Goal: Task Accomplishment & Management: Use online tool/utility

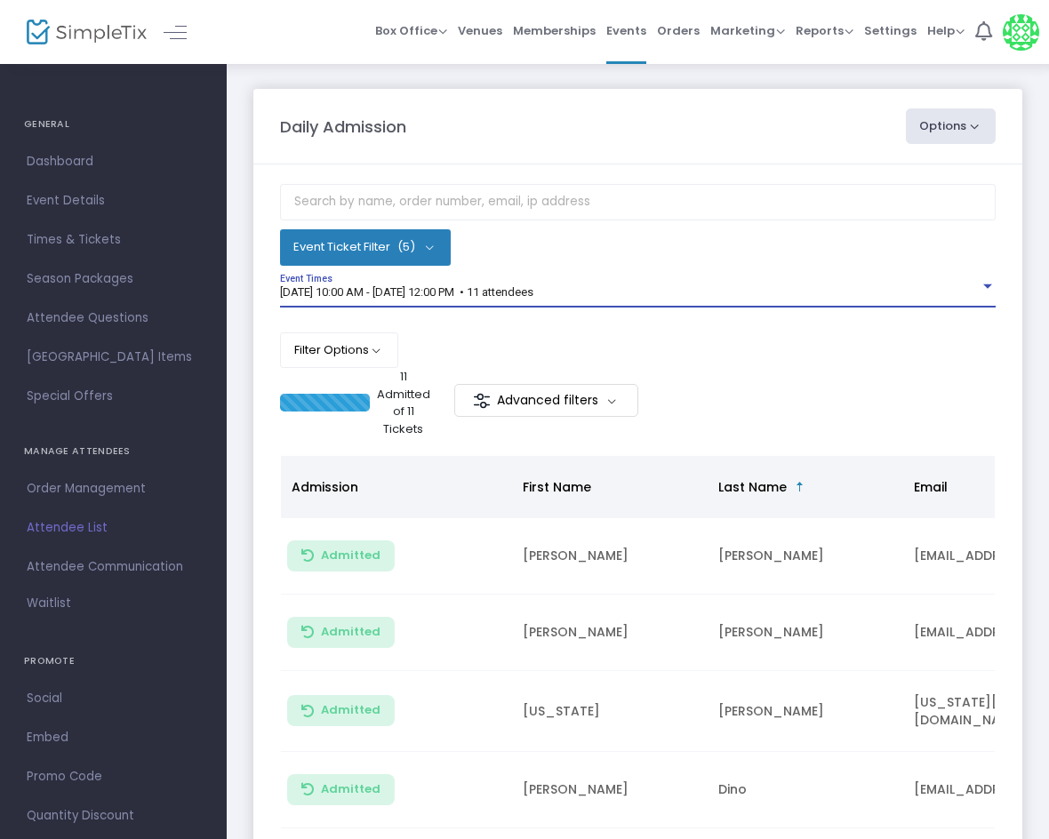
click at [764, 288] on div "[DATE] 10:00 AM - [DATE] 12:00 PM • 11 attendees" at bounding box center [630, 292] width 700 height 13
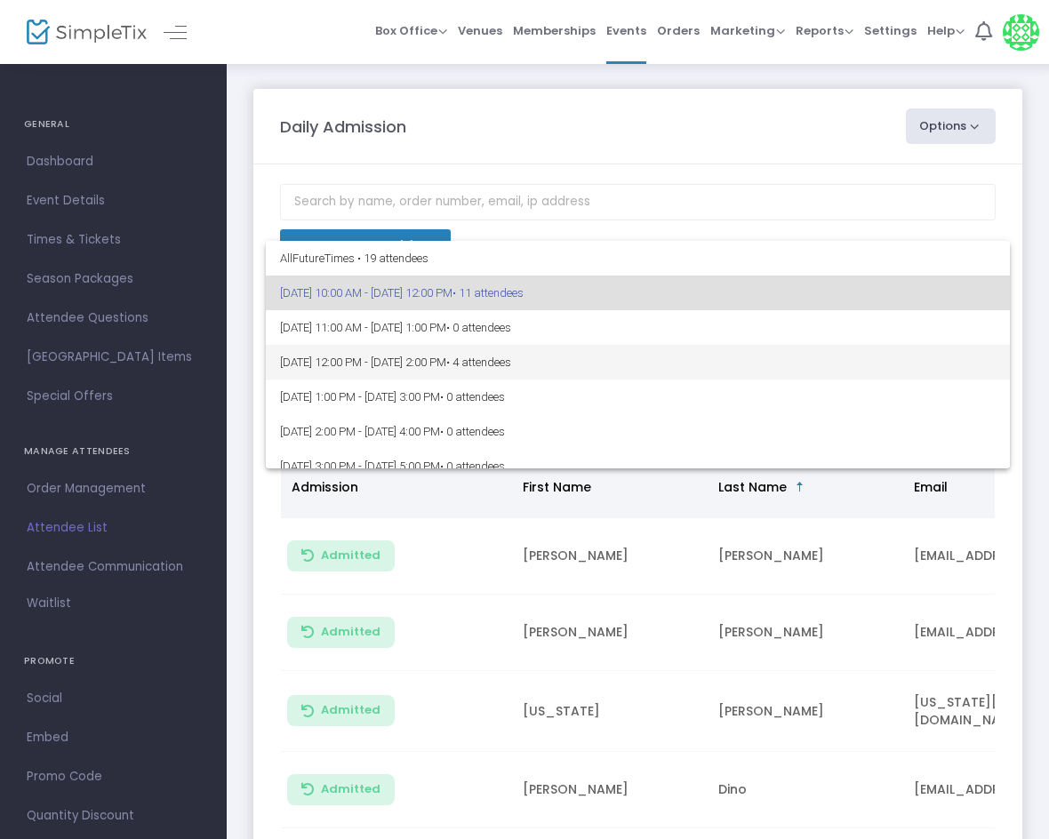
click at [674, 365] on span "9/14/2025 @ 12:00 PM - 9/14/2025 @ 2:00 PM • 4 attendees" at bounding box center [638, 362] width 716 height 35
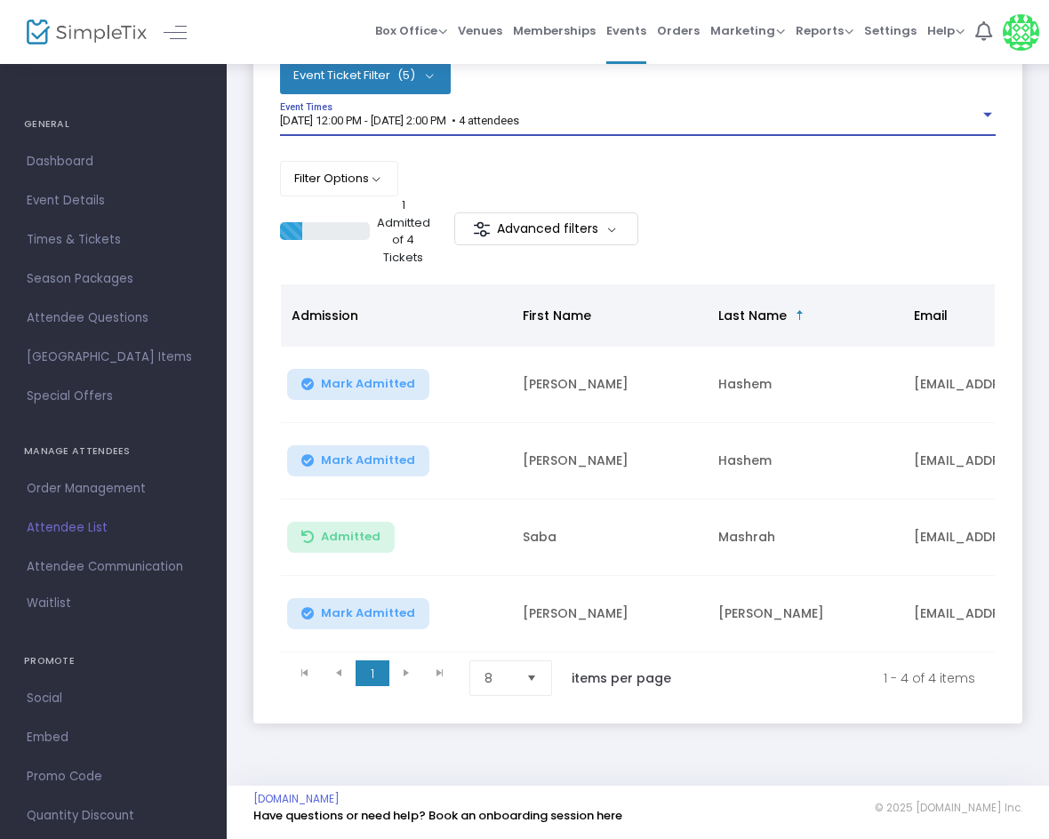
scroll to position [178, 0]
click at [414, 614] on button "Mark Admitted" at bounding box center [358, 613] width 142 height 31
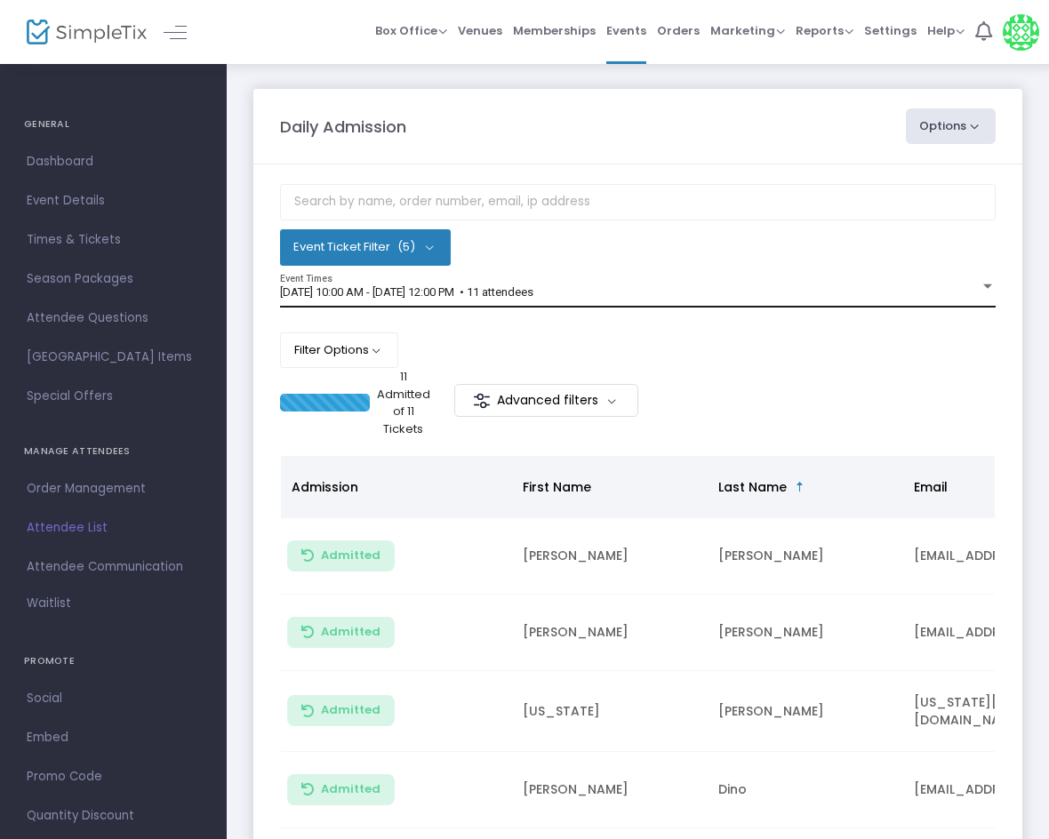
click at [741, 282] on div "[DATE] 10:00 AM - [DATE] 12:00 PM • 11 attendees Event Times" at bounding box center [638, 292] width 716 height 34
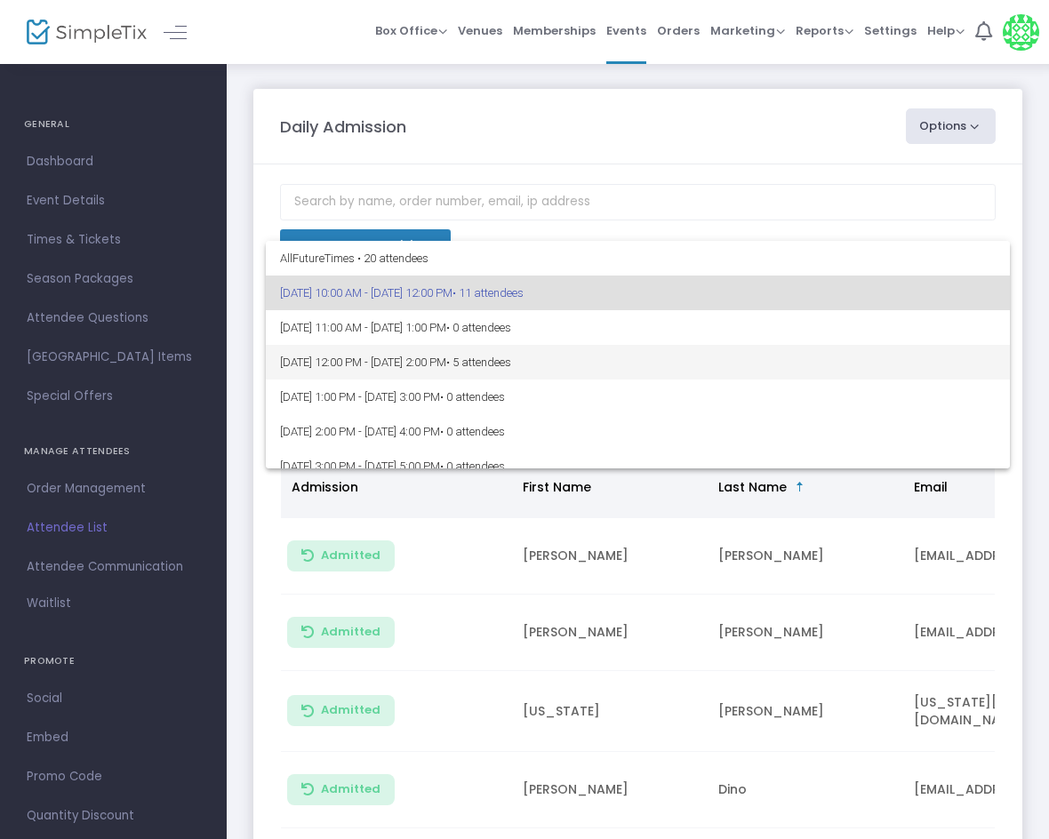
click at [594, 355] on span "[DATE] 12:00 PM - [DATE] 2:00 PM • 5 attendees" at bounding box center [638, 362] width 716 height 35
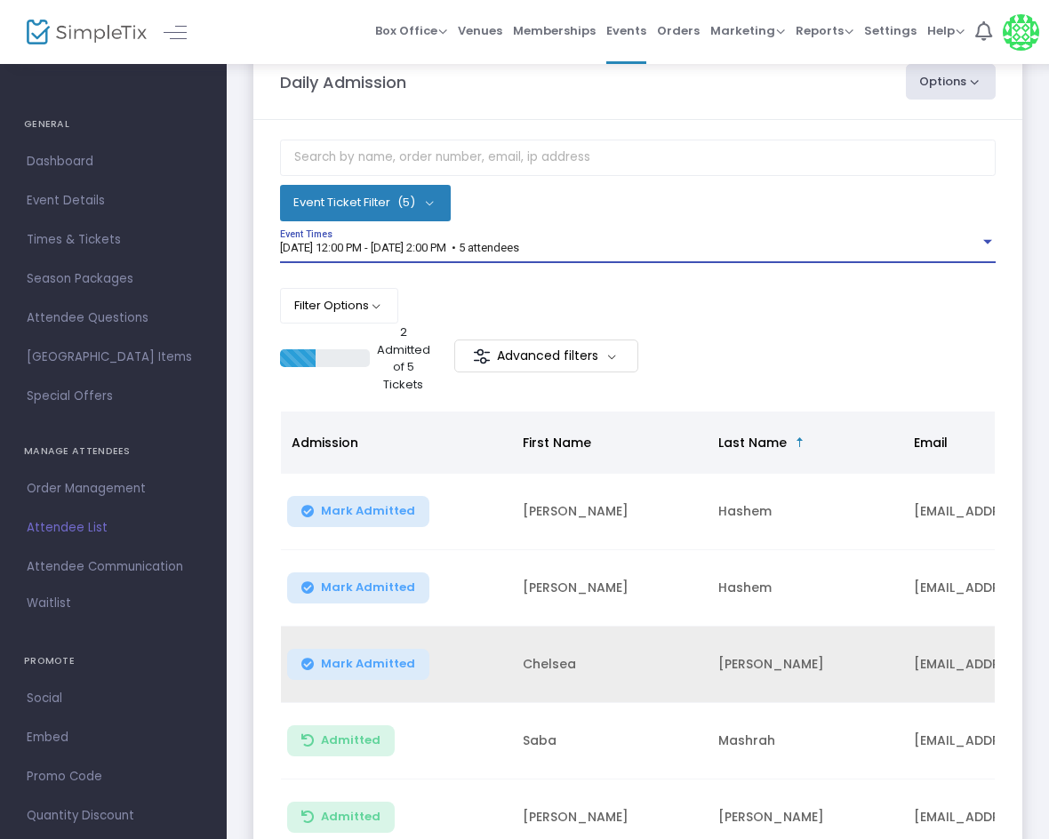
scroll to position [89, 0]
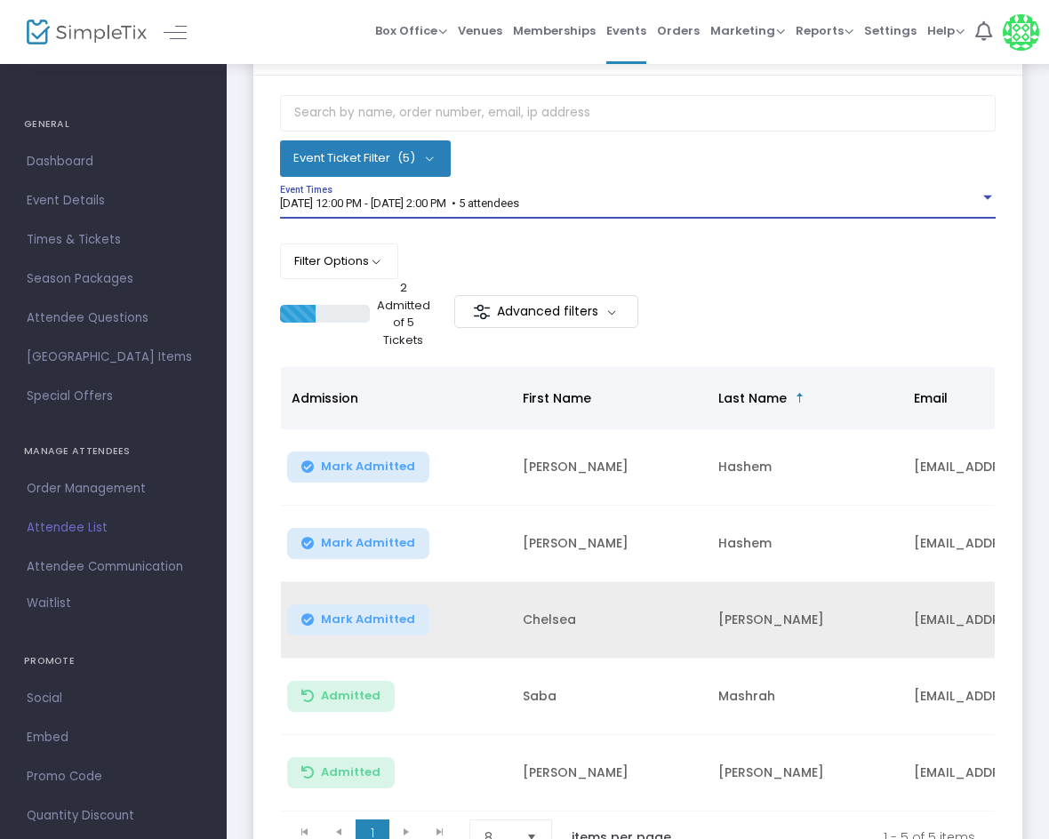
click at [354, 609] on button "Mark Admitted" at bounding box center [358, 620] width 142 height 31
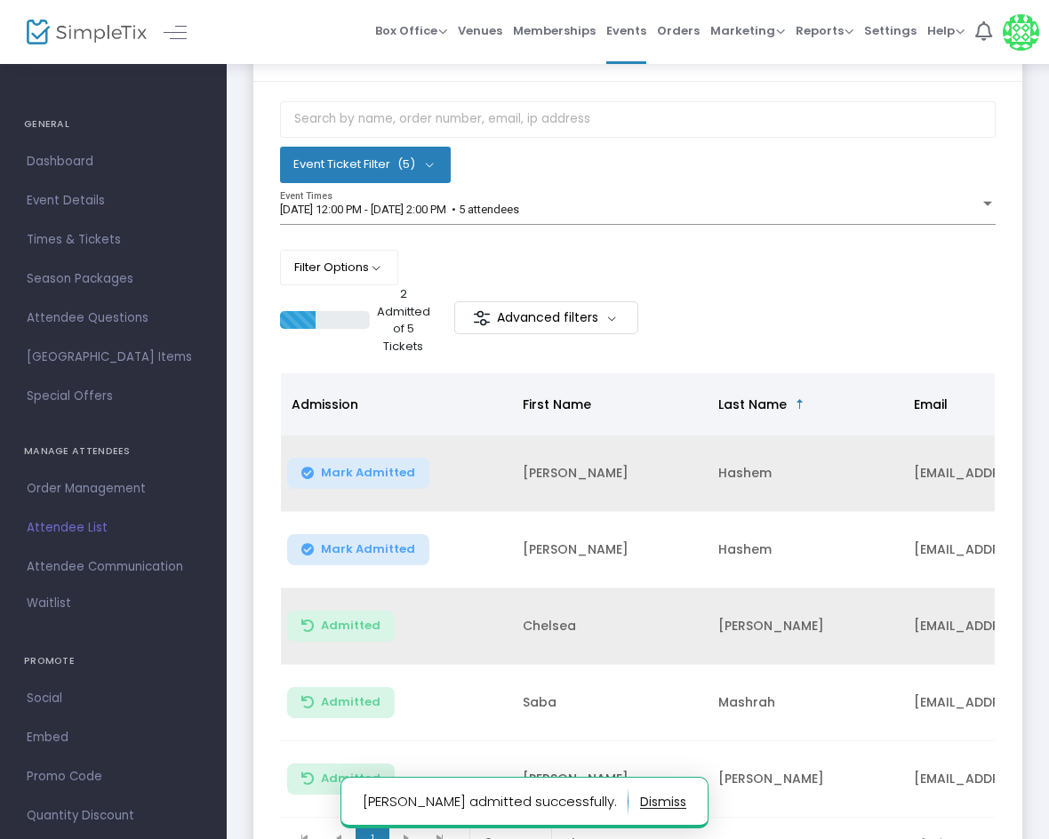
scroll to position [0, 0]
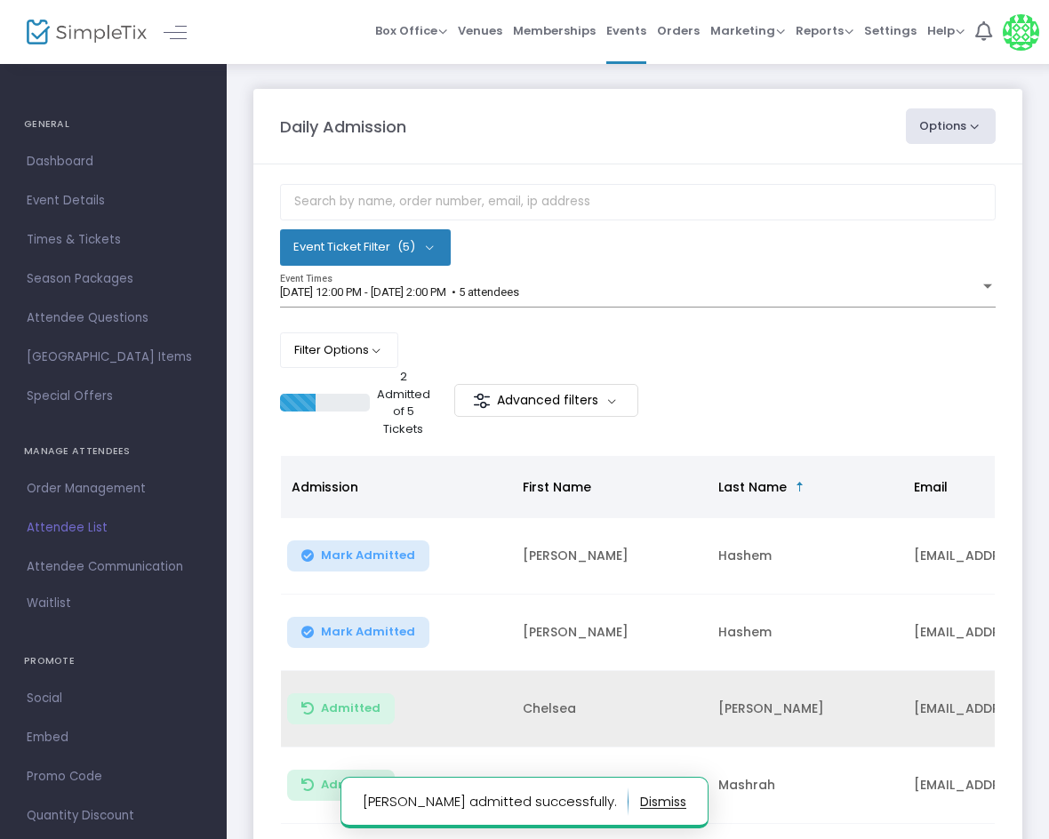
click at [701, 354] on div "Filter Options ON OFF Display Past Event Times ON OFF Enable Multiple Time Sele…" at bounding box center [638, 351] width 716 height 36
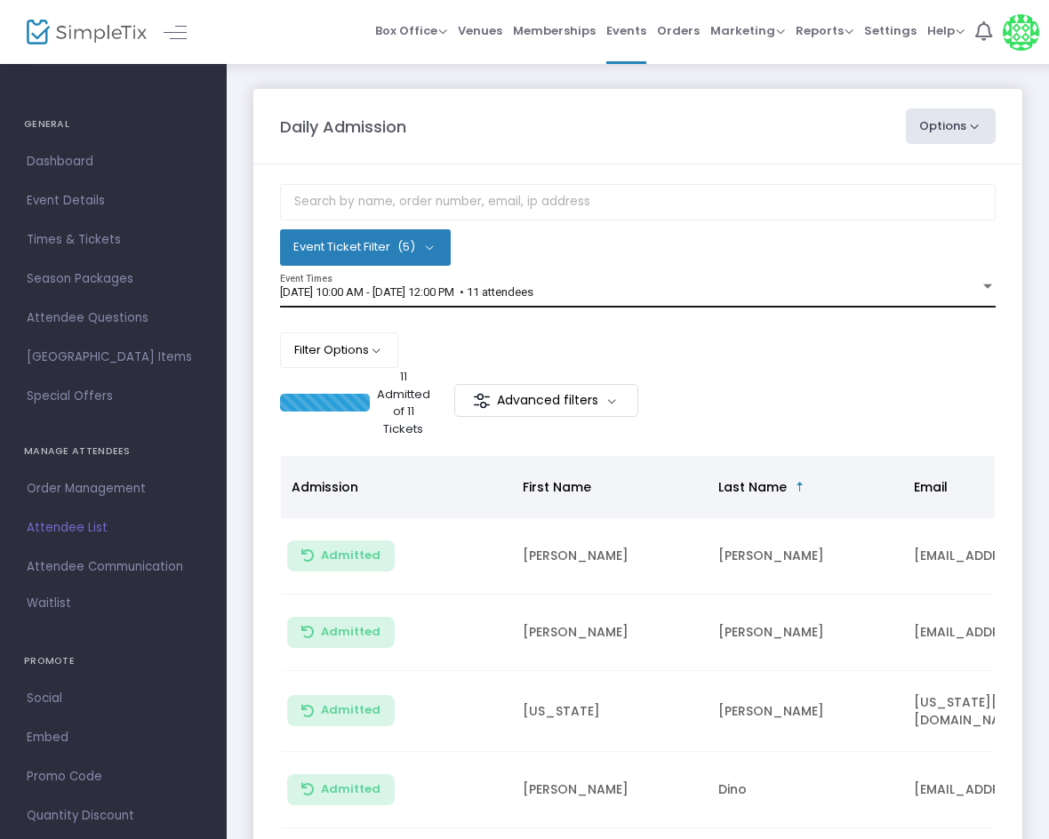
click at [637, 280] on div "9/14/2025 @ 10:00 AM - 9/14/2025 @ 12:00 PM • 11 attendees Event Times" at bounding box center [638, 292] width 716 height 34
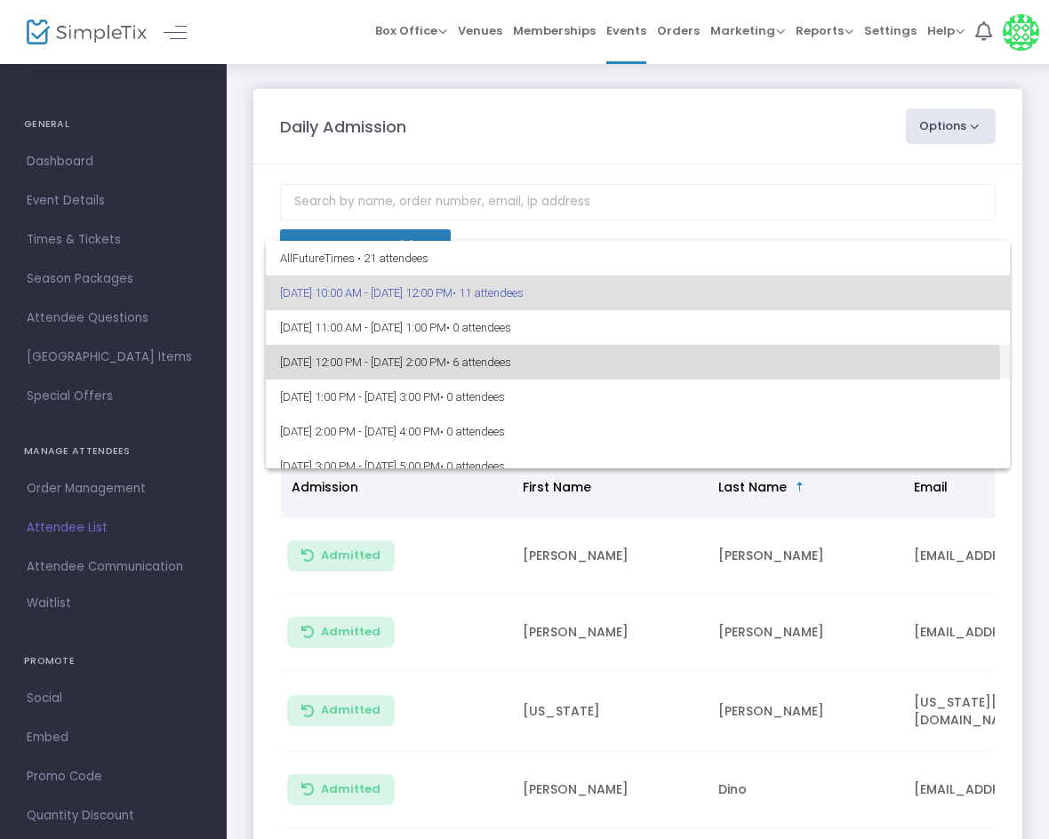
click at [511, 367] on span "• 6 attendees" at bounding box center [478, 362] width 65 height 13
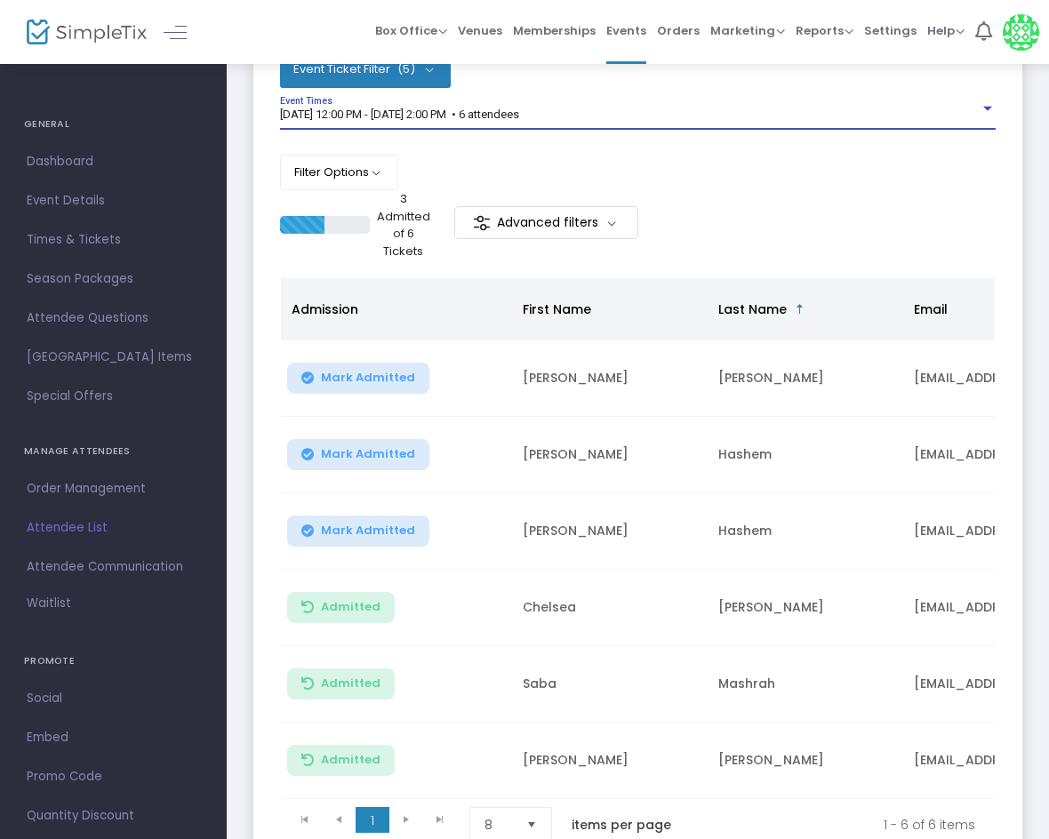
scroll to position [267, 0]
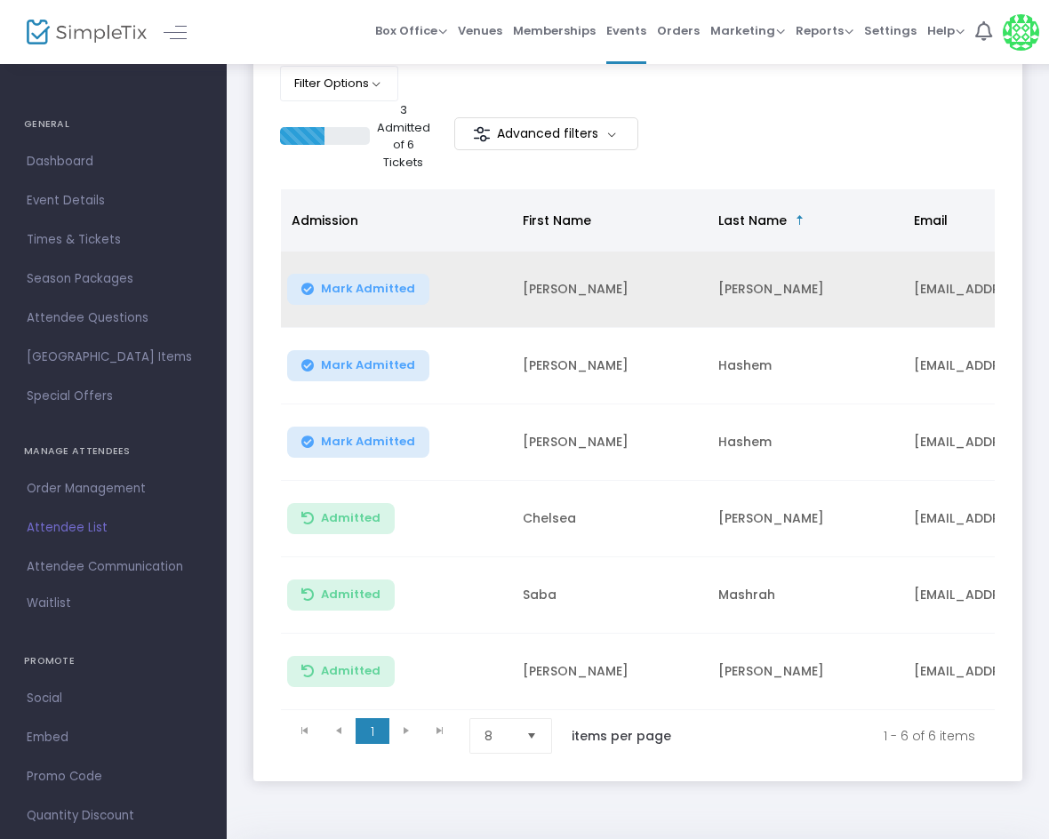
click at [397, 286] on span "Mark Admitted" at bounding box center [368, 289] width 94 height 14
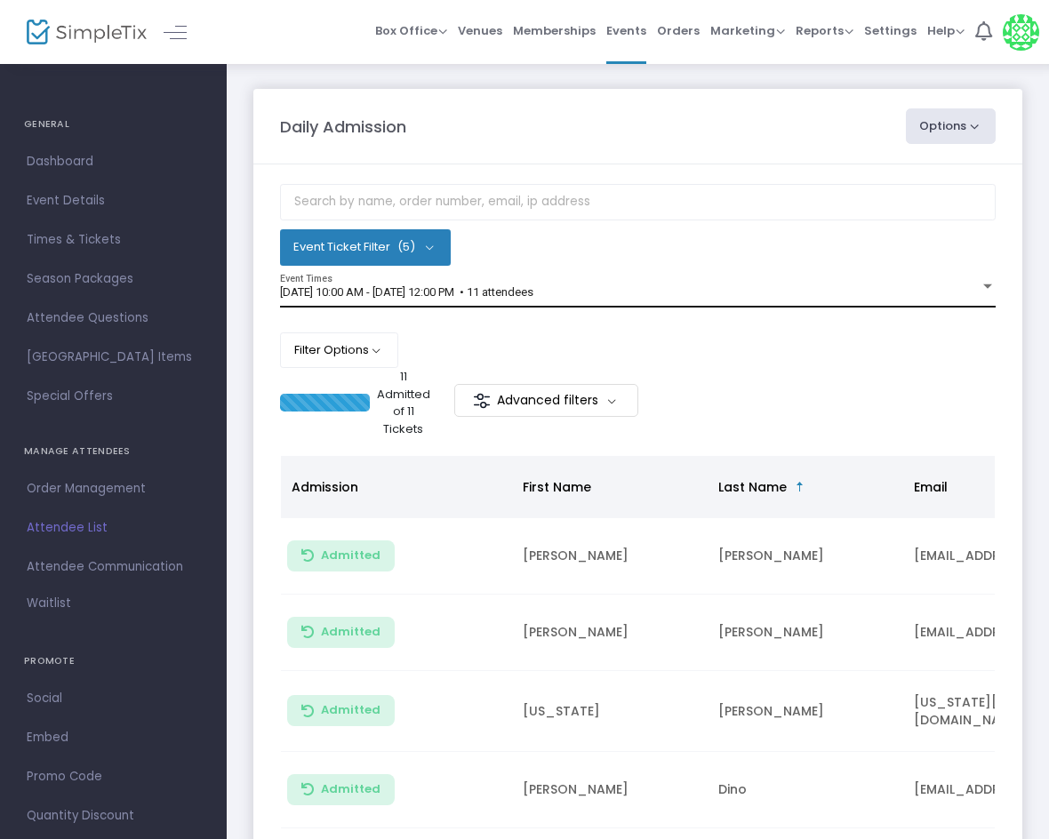
click at [565, 301] on div "9/14/2025 @ 10:00 AM - 9/14/2025 @ 12:00 PM • 11 attendees Event Times" at bounding box center [638, 292] width 716 height 34
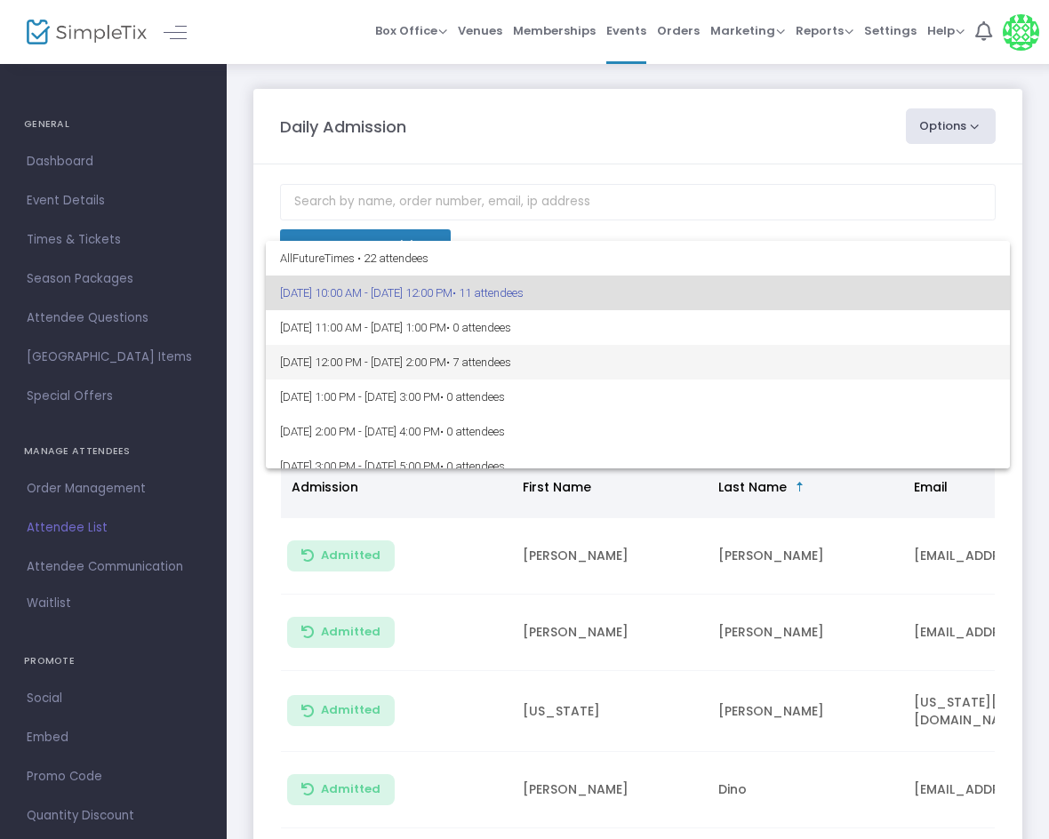
click at [511, 357] on span "• 7 attendees" at bounding box center [478, 362] width 65 height 13
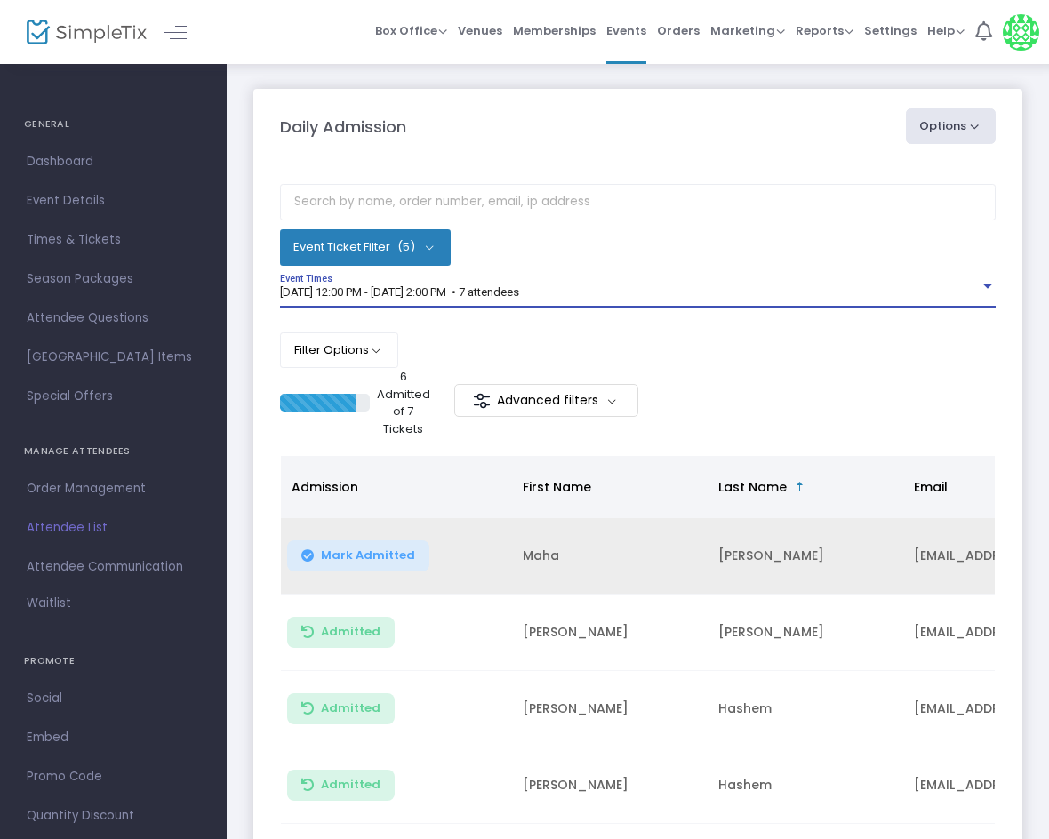
click at [375, 549] on span "Mark Admitted" at bounding box center [368, 556] width 94 height 14
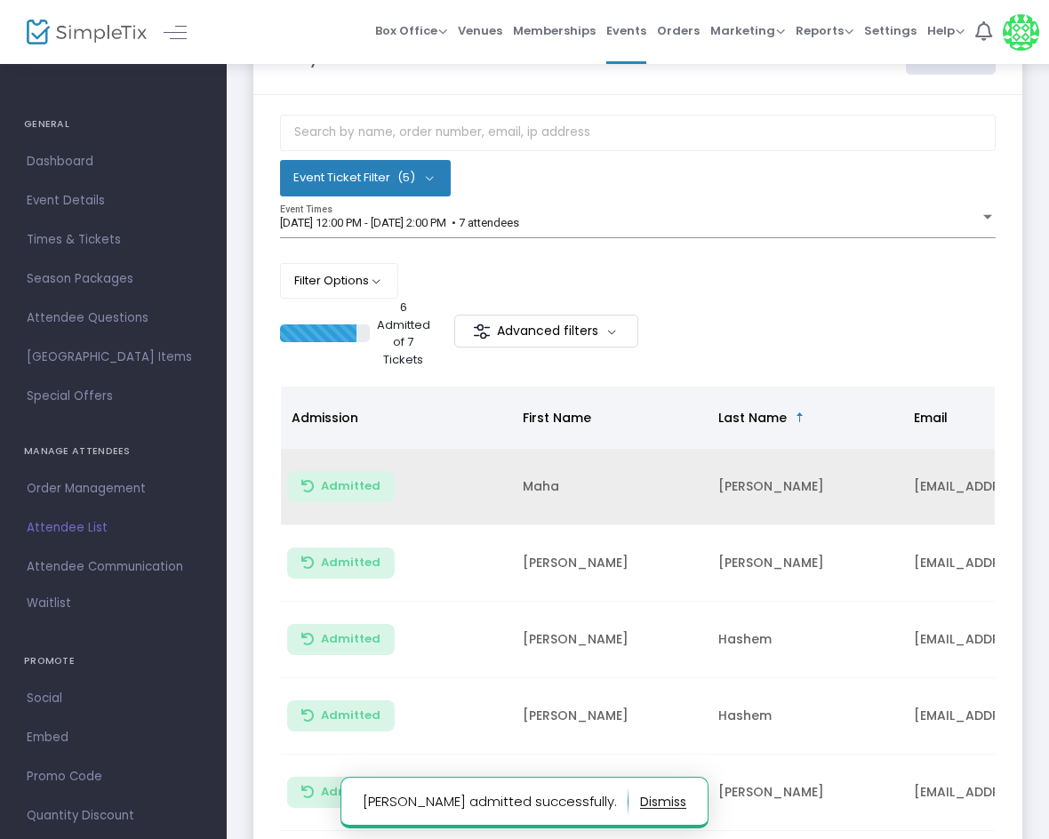
scroll to position [178, 0]
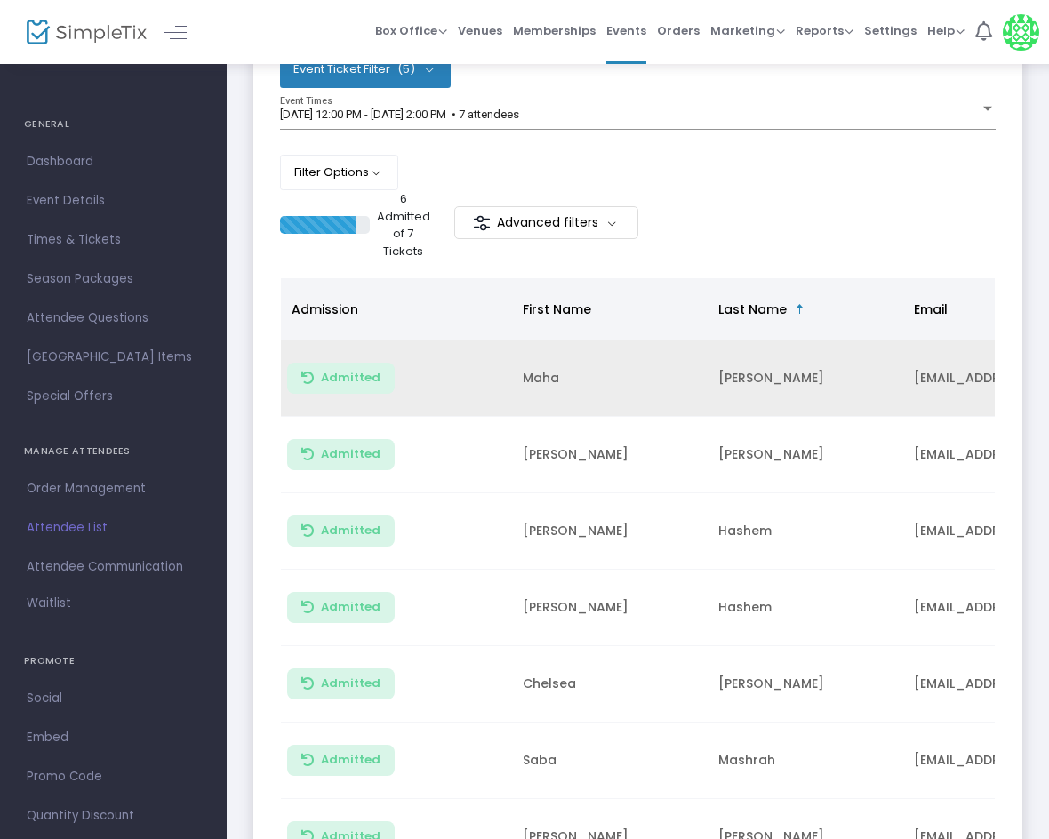
click at [687, 185] on div "Filter Options ON OFF Display Past Event Times ON OFF Enable Multiple Time Sele…" at bounding box center [638, 173] width 716 height 36
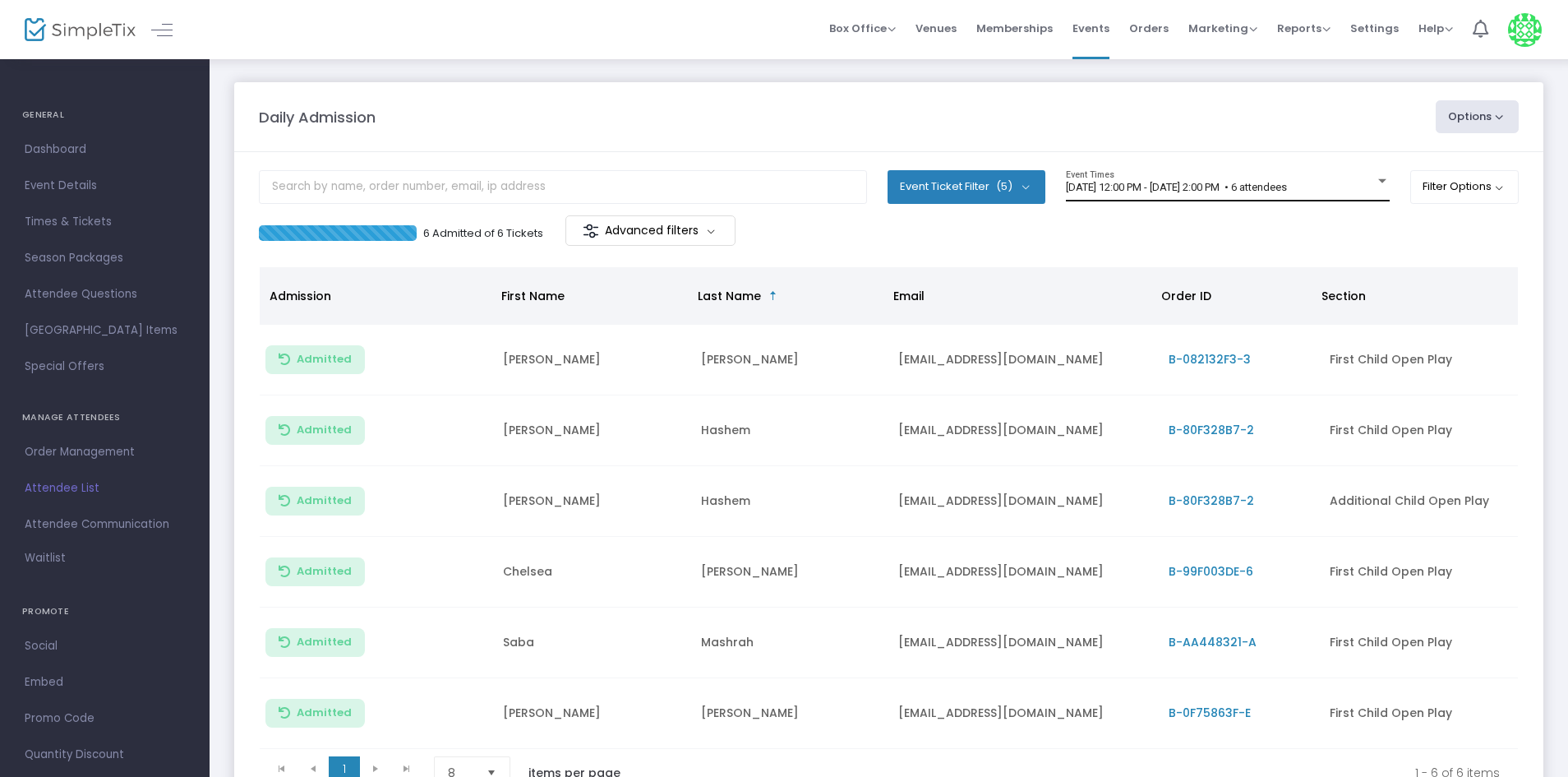
click at [1243, 190] on span "[DATE] 12:00 PM - [DATE] 2:00 PM • 6 attendees" at bounding box center [1176, 187] width 221 height 12
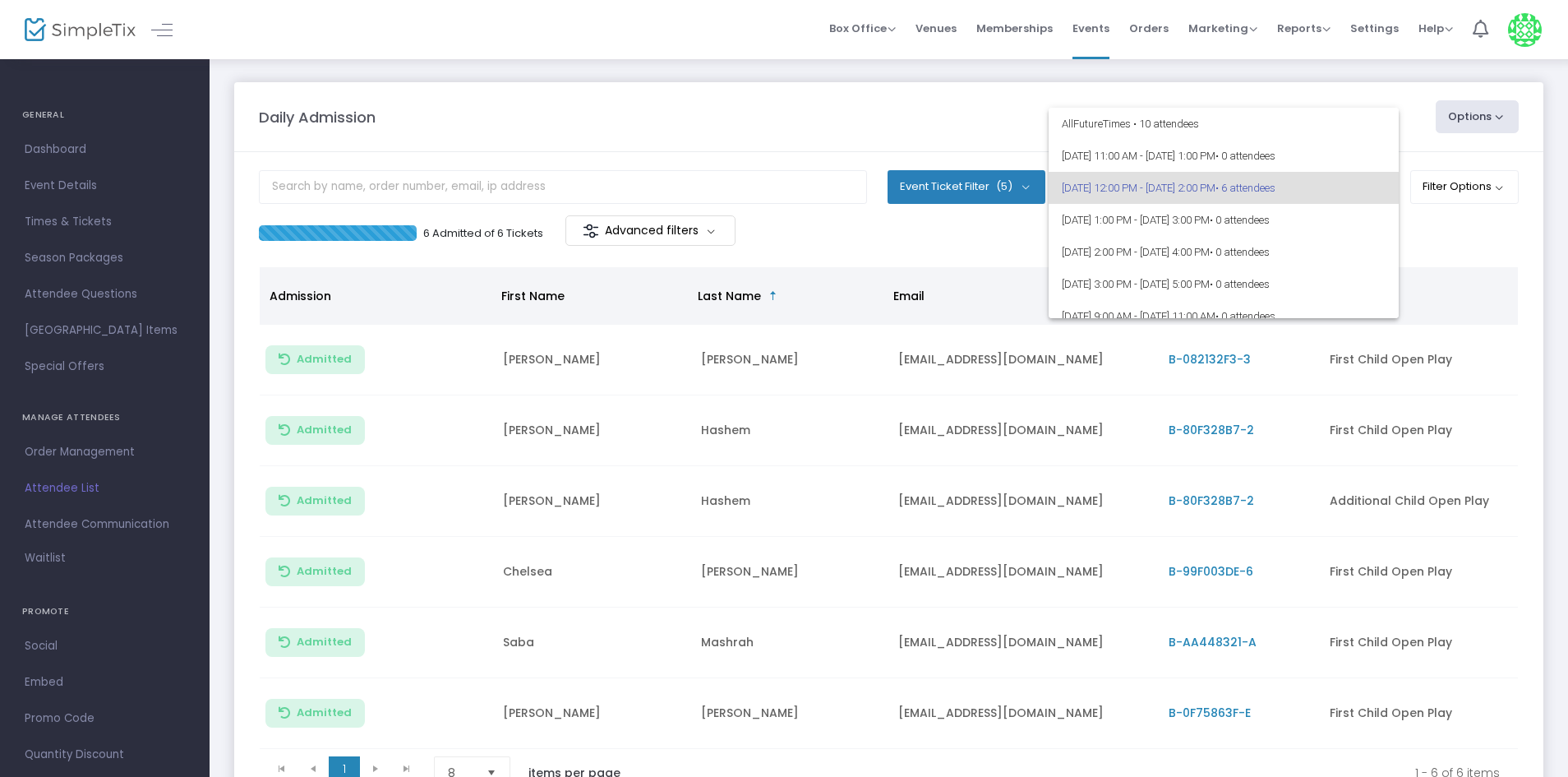
click at [1464, 239] on div at bounding box center [784, 388] width 1568 height 777
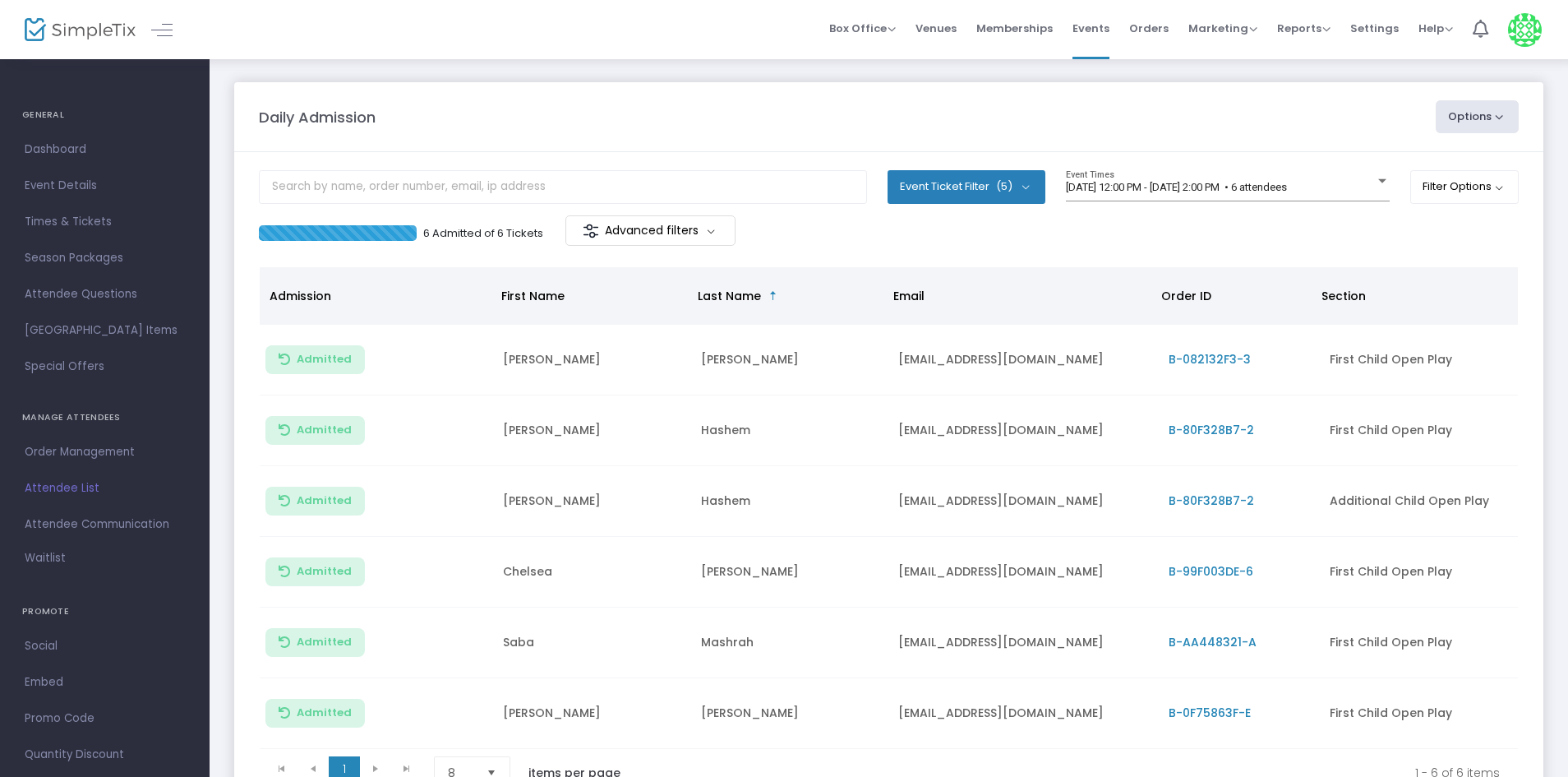
click at [1063, 136] on m-panel-header "Daily Admission Options Import Attendees Export List Print Name Tags Export to …" at bounding box center [888, 117] width 1309 height 70
click at [1174, 171] on div "9/14/2025 @ 12:00 PM - 9/14/2025 @ 2:00 PM • 6 attendees Event Times" at bounding box center [1228, 186] width 324 height 31
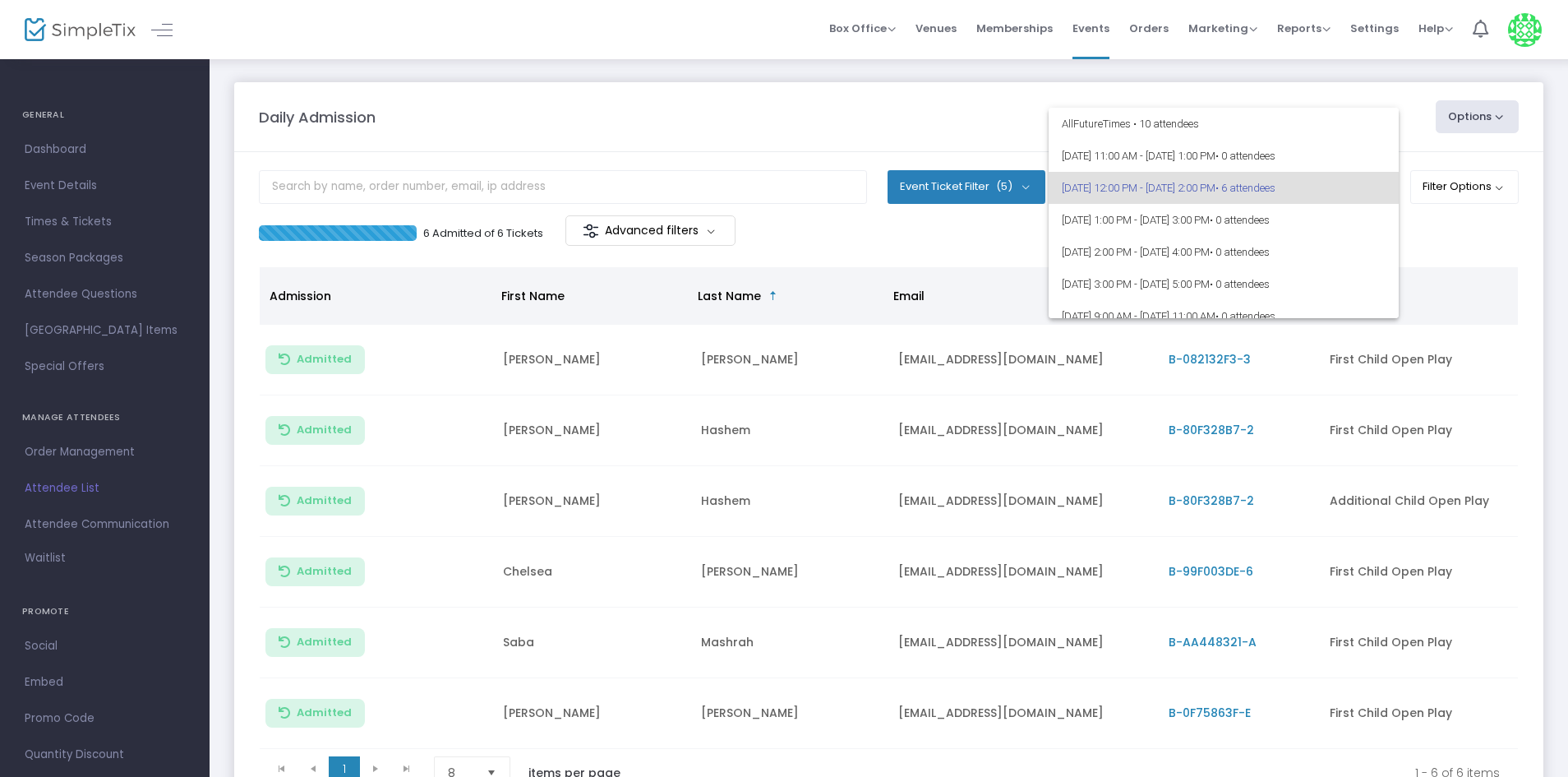
click at [1416, 247] on div at bounding box center [784, 388] width 1568 height 777
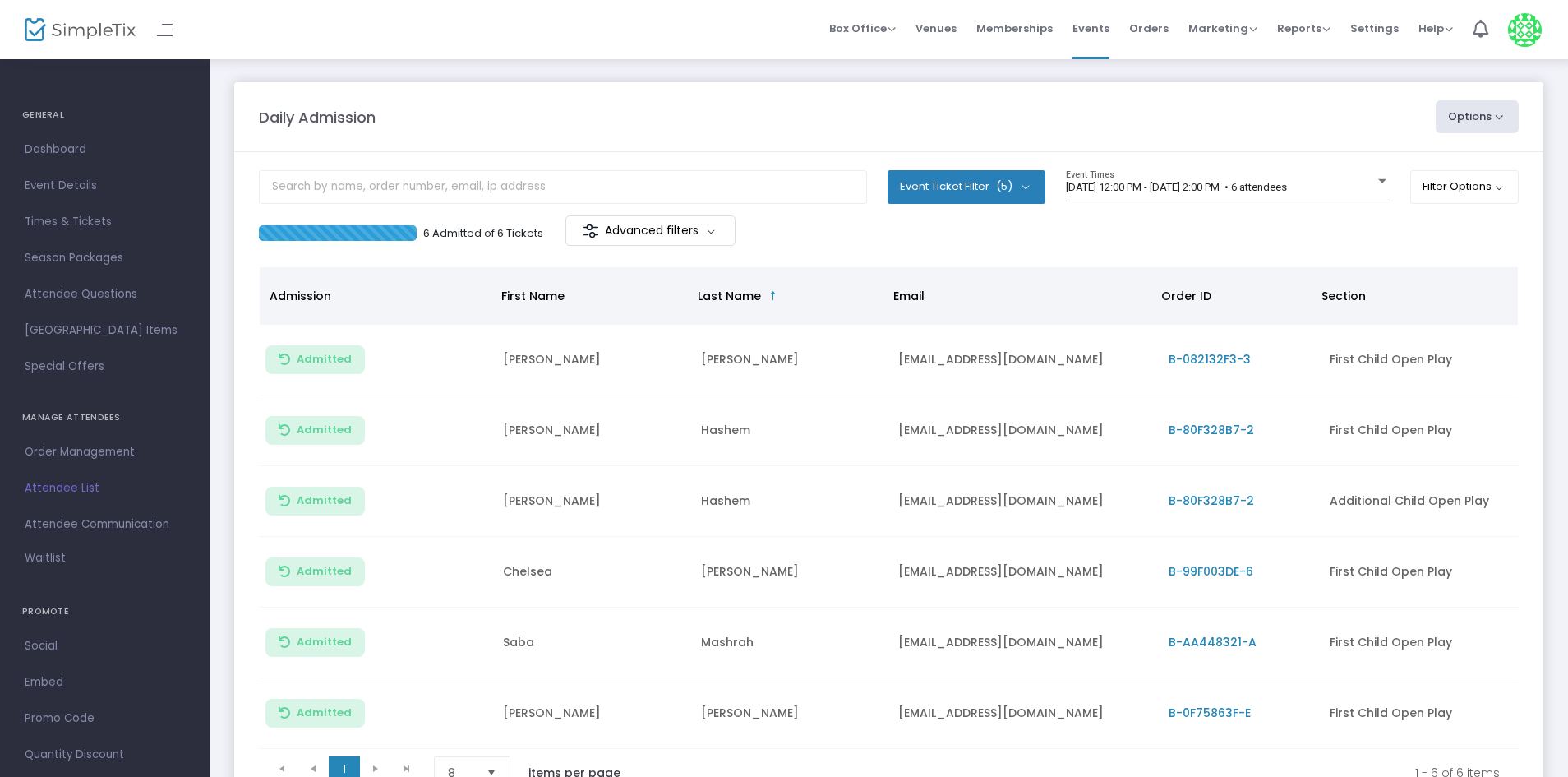
click at [992, 133] on div "Daily Admission Options Import Attendees Export List Print Name Tags Export to …" at bounding box center [888, 117] width 1277 height 33
click at [1167, 186] on span "[DATE] 12:00 PM - [DATE] 2:00 PM • 6 attendees" at bounding box center [1176, 187] width 221 height 12
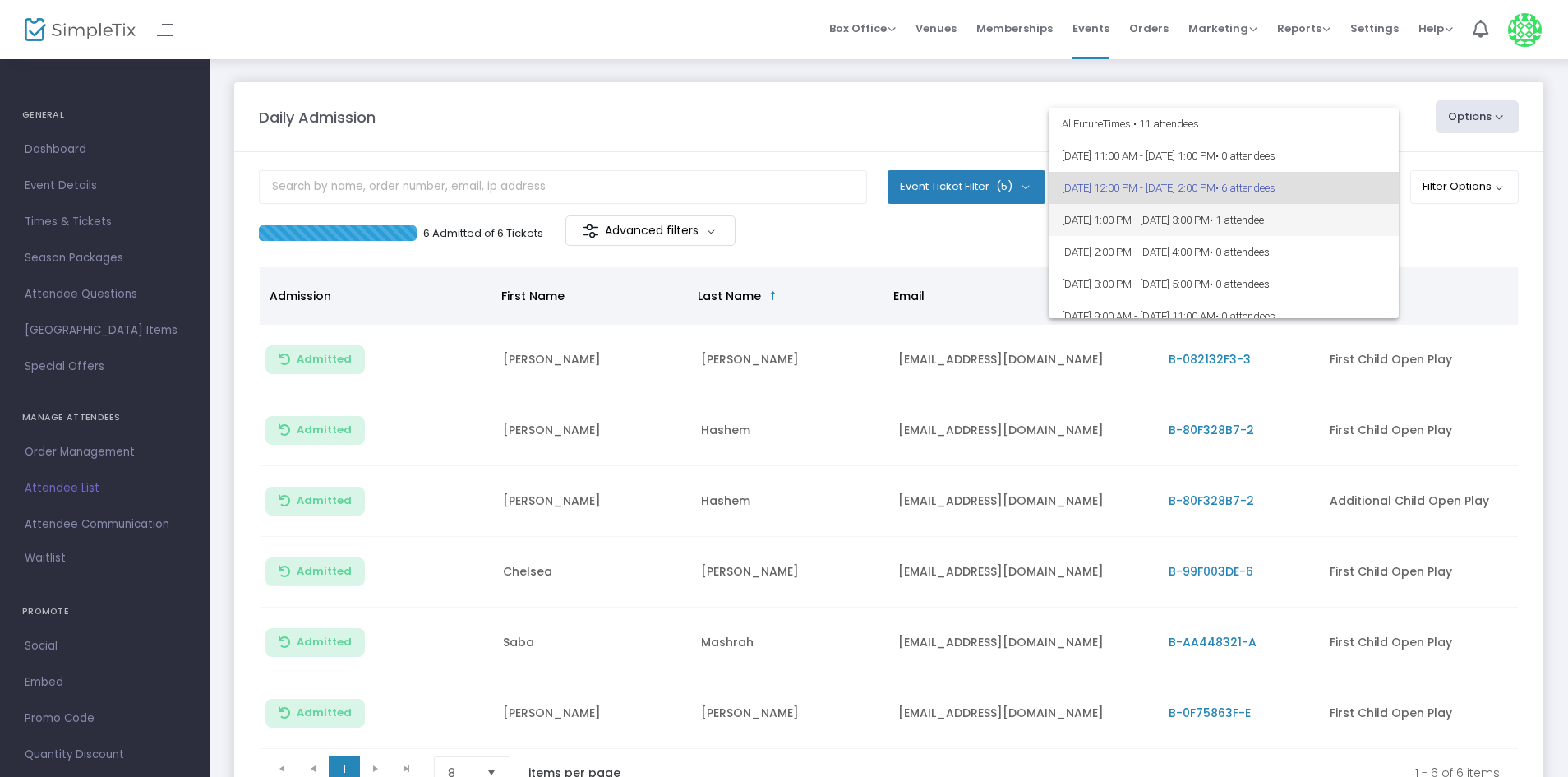
click at [1264, 214] on span "• 1 attendee" at bounding box center [1237, 219] width 55 height 12
